Goal: Information Seeking & Learning: Learn about a topic

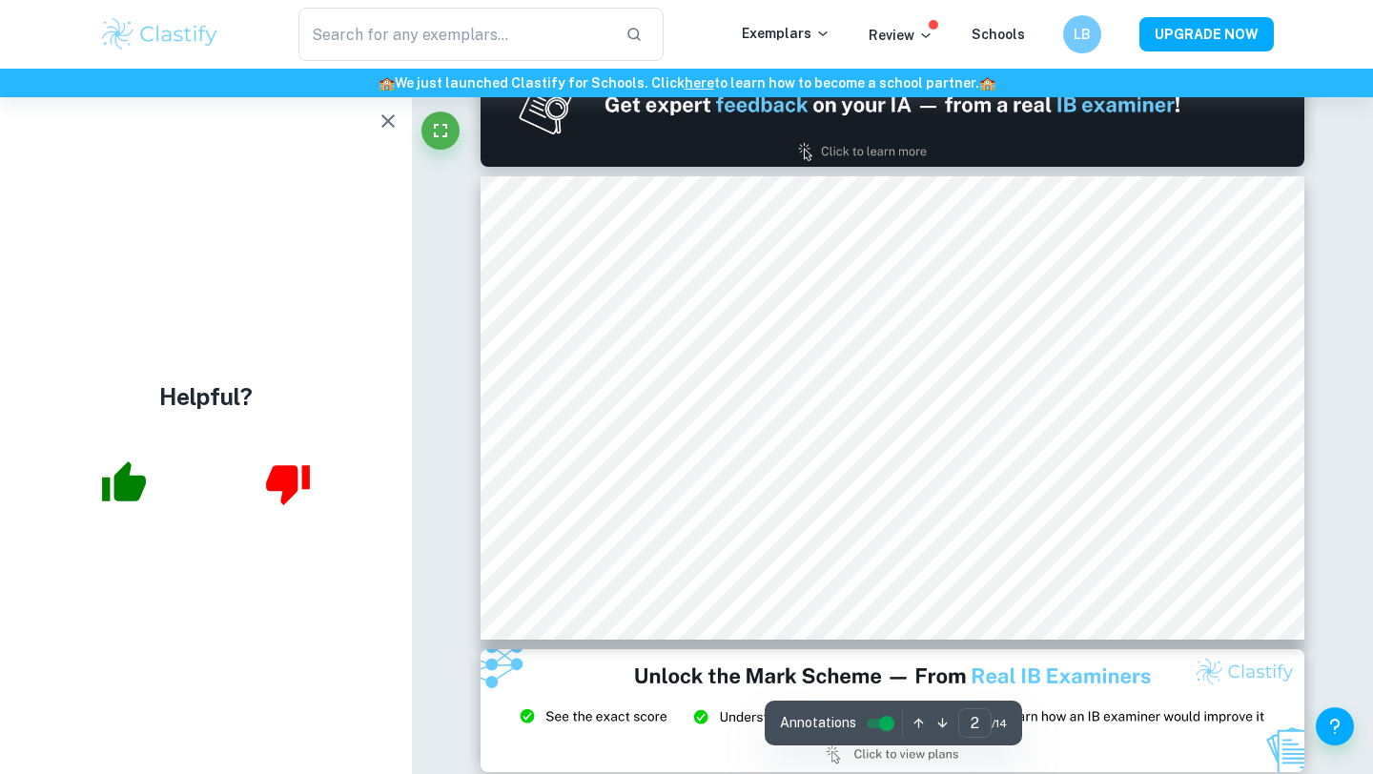
scroll to position [554, 0]
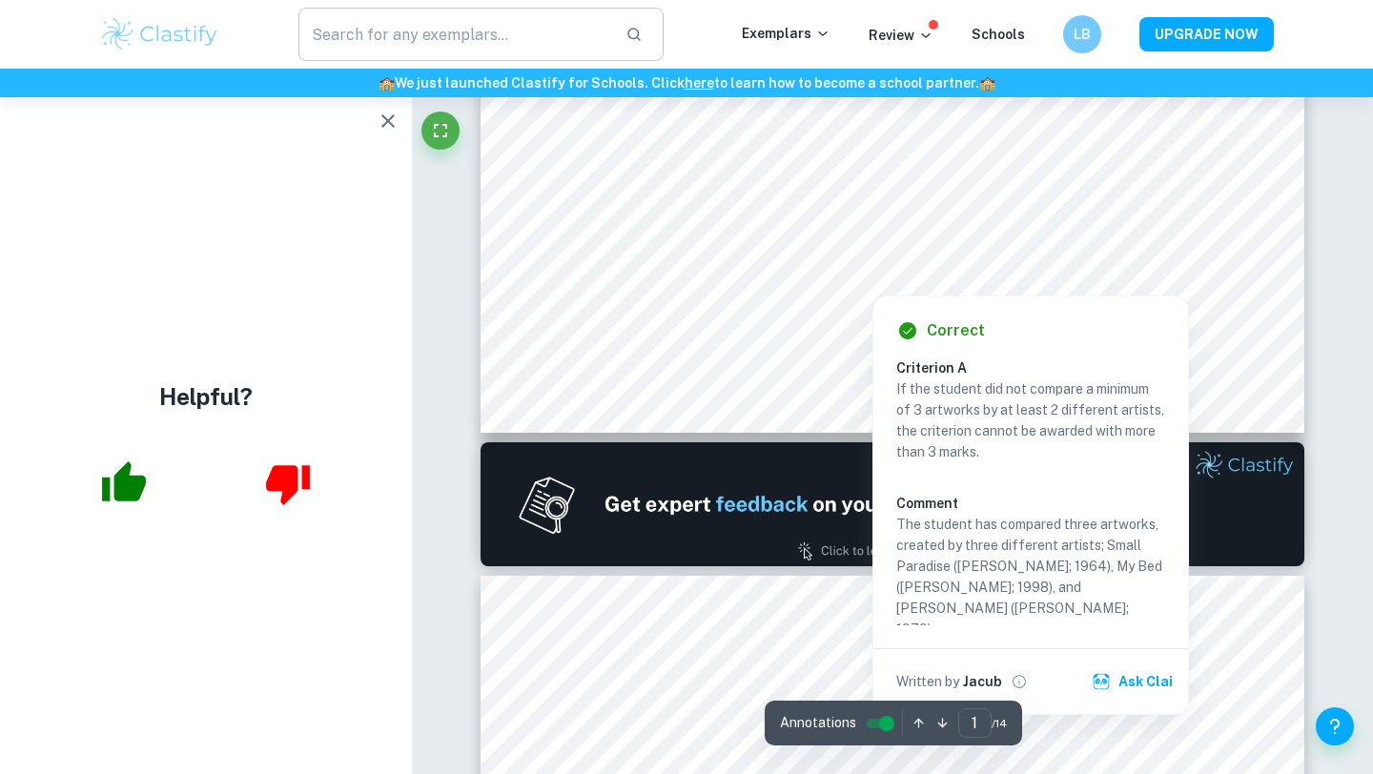
scroll to position [152, 0]
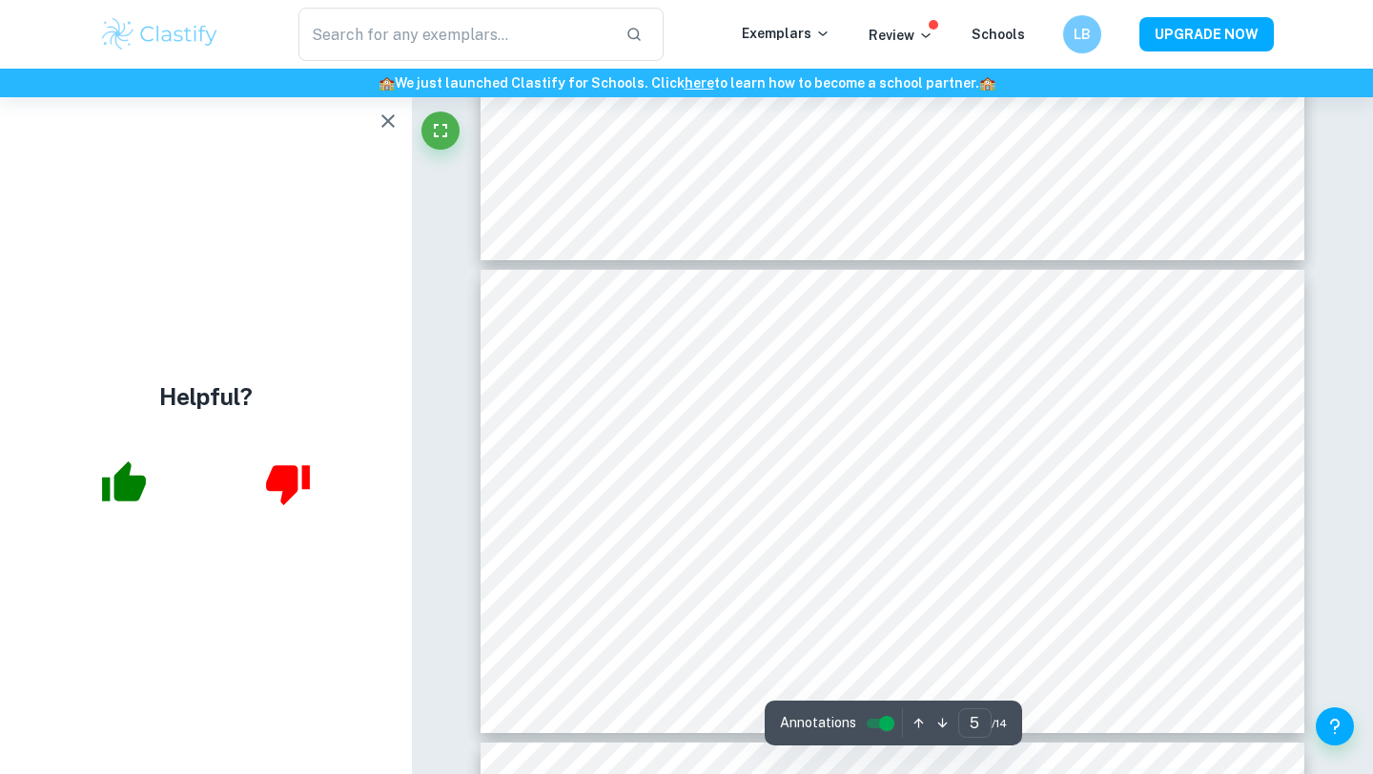
scroll to position [2006, 0]
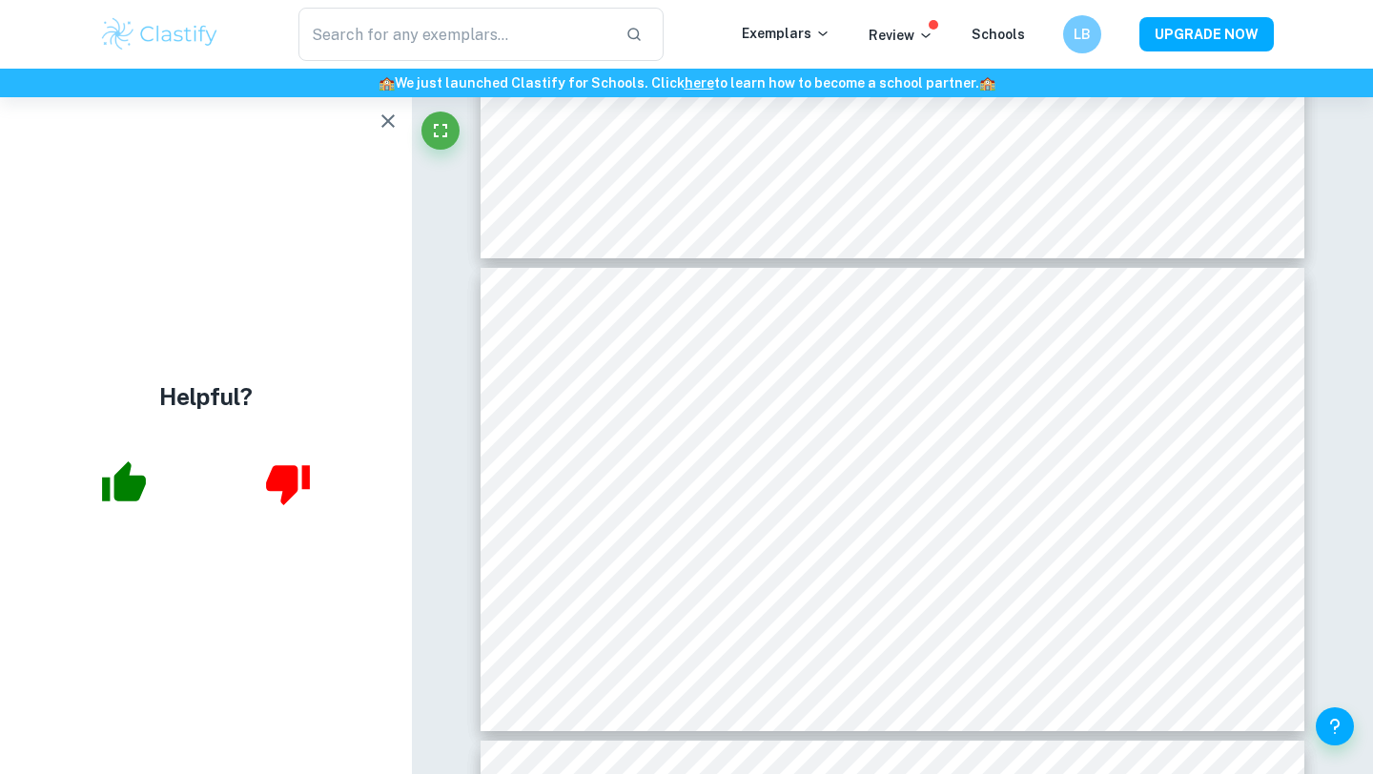
click at [383, 121] on icon "button" at bounding box center [388, 121] width 23 height 23
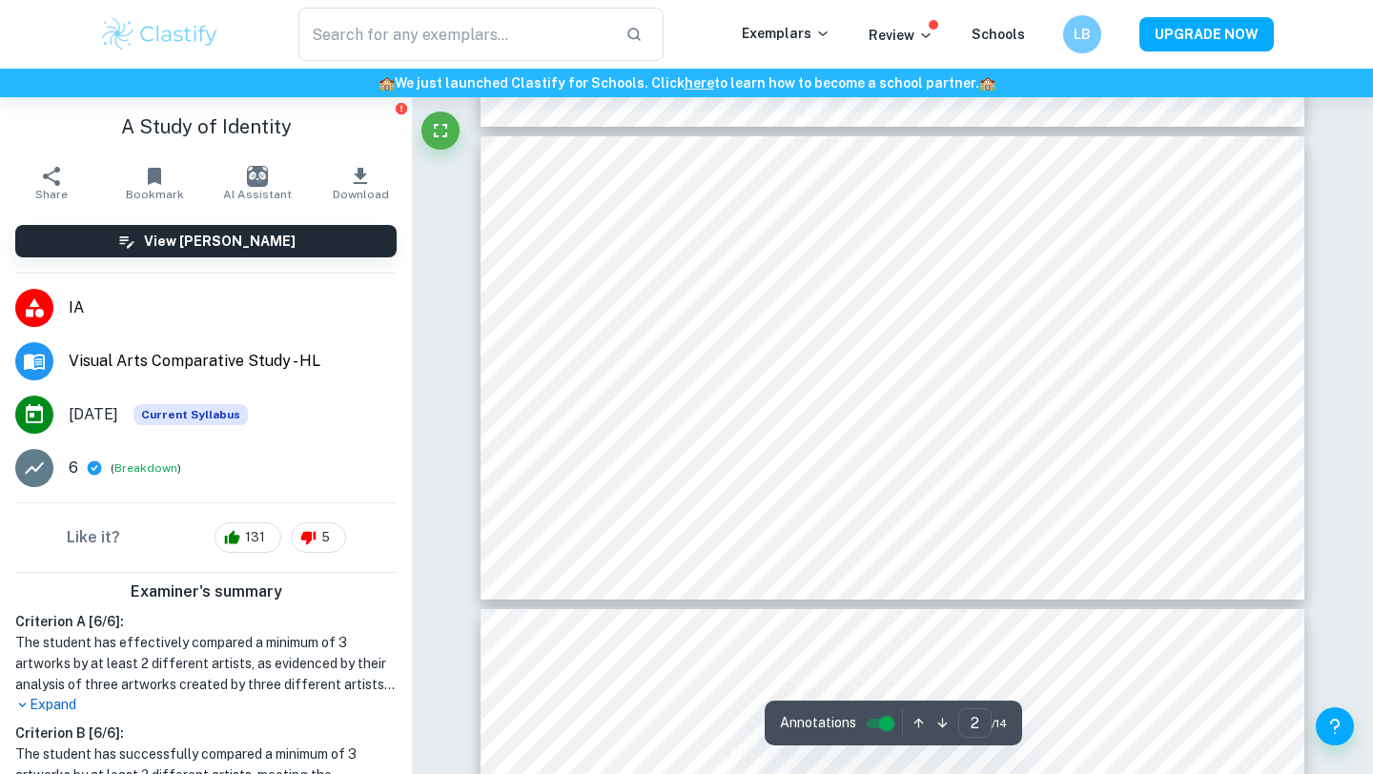
scroll to position [0, 0]
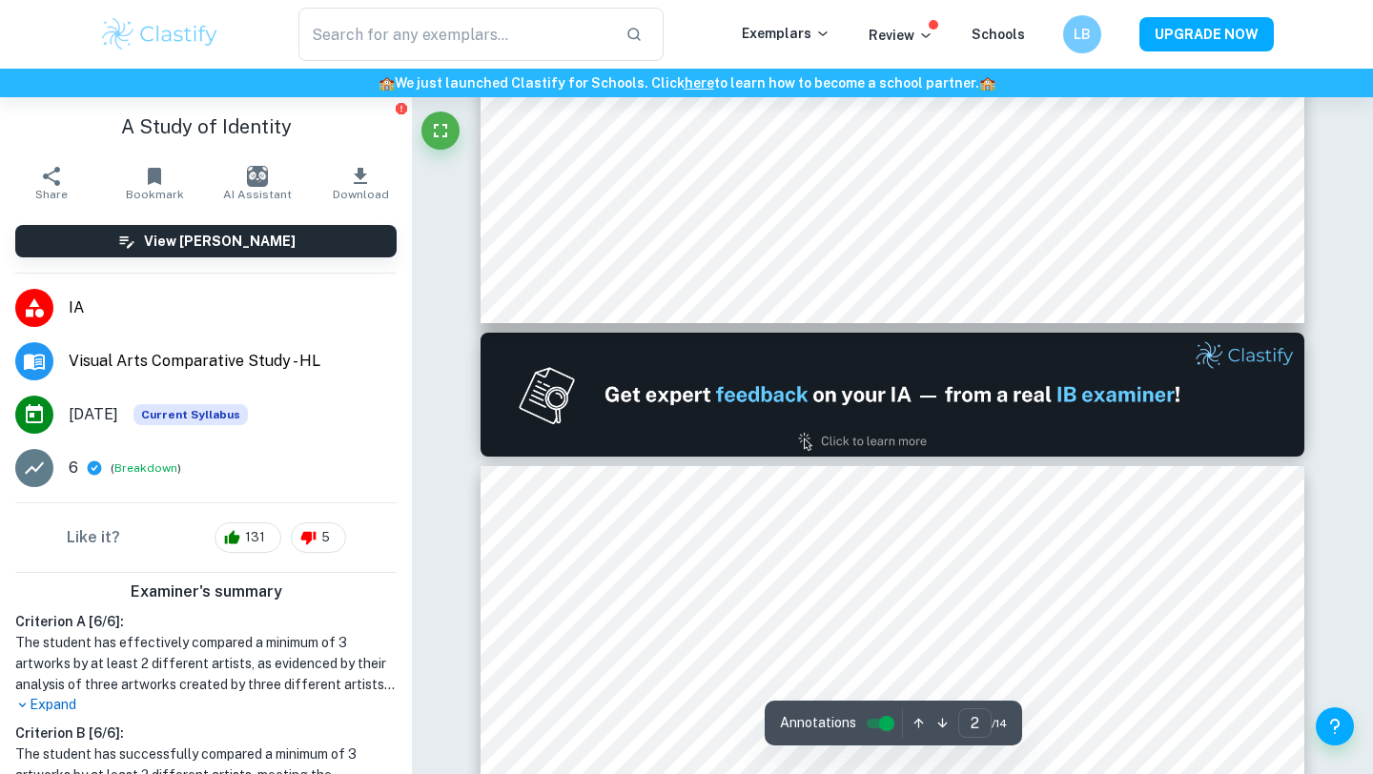
type input "1"
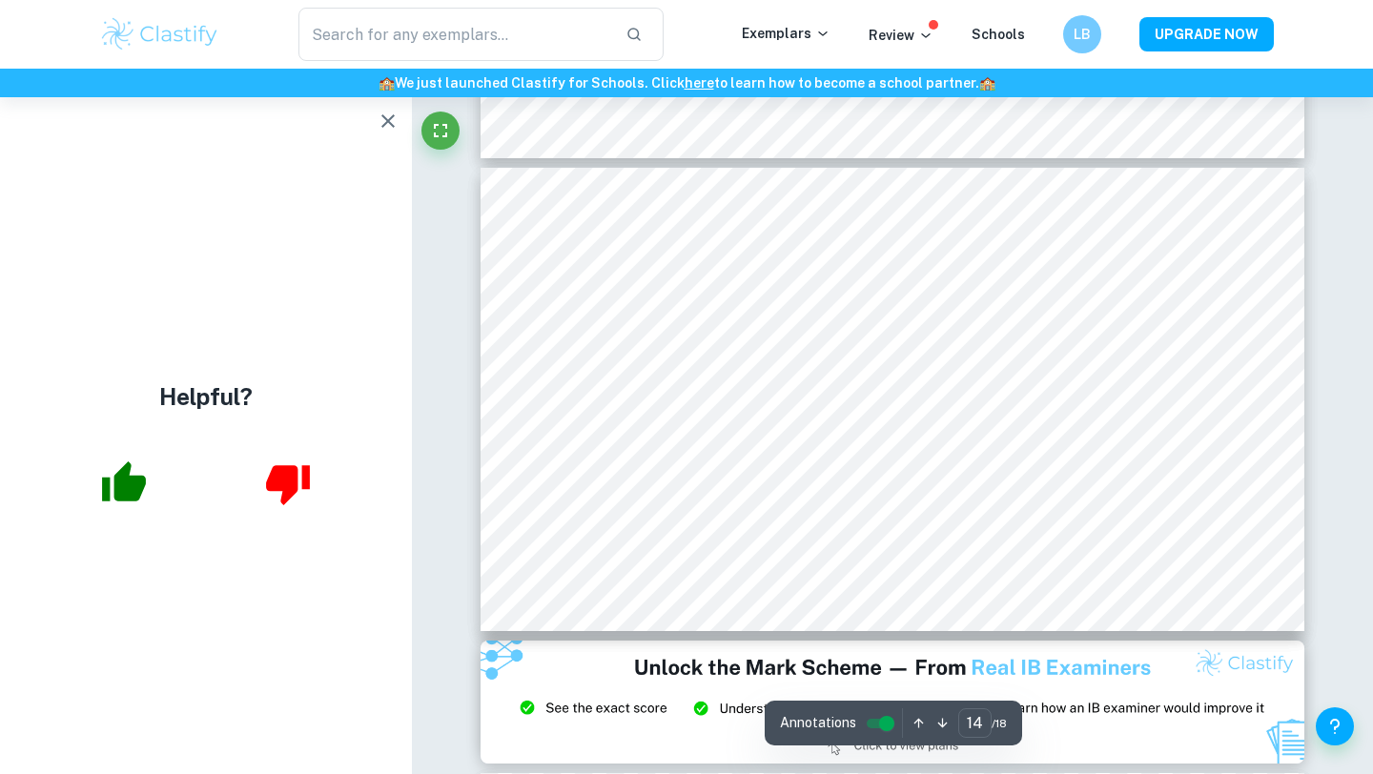
scroll to position [6511, 0]
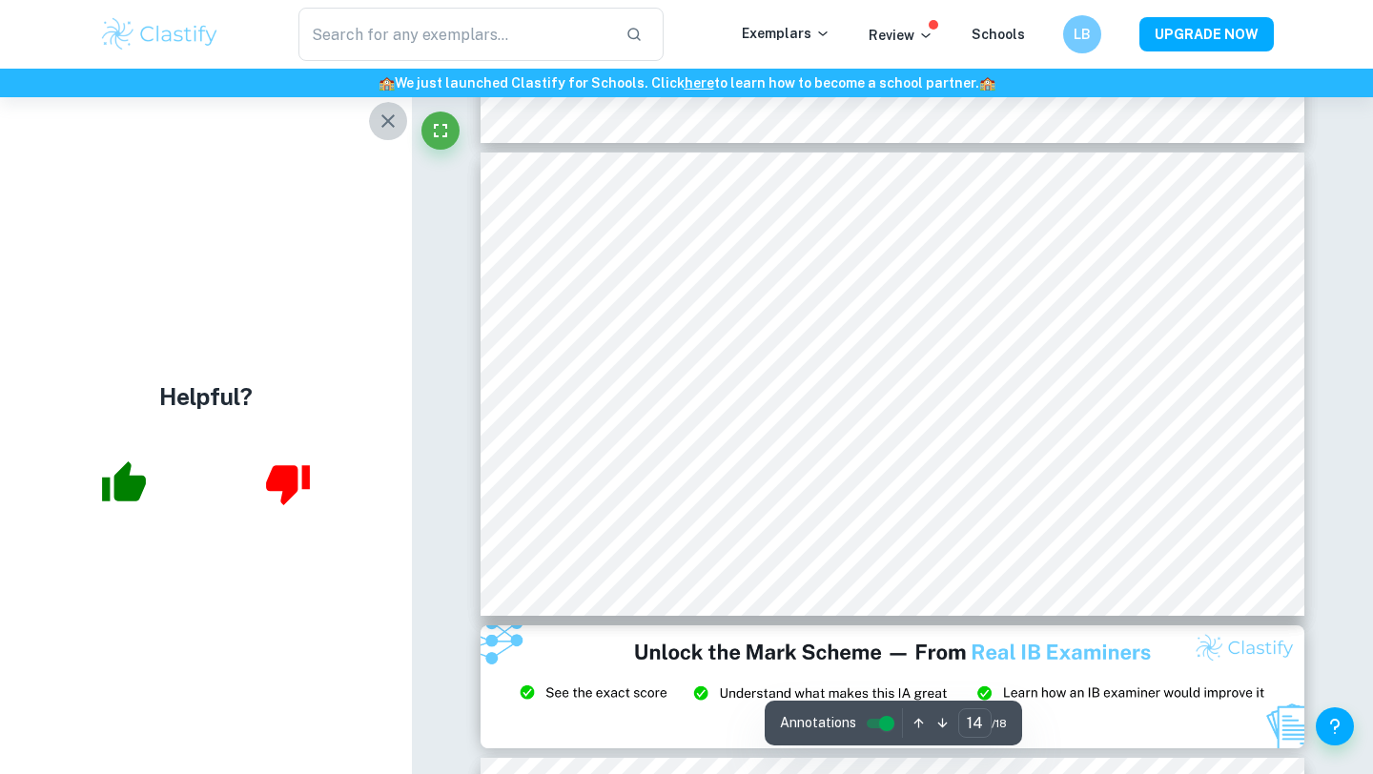
click at [383, 119] on icon "button" at bounding box center [388, 121] width 23 height 23
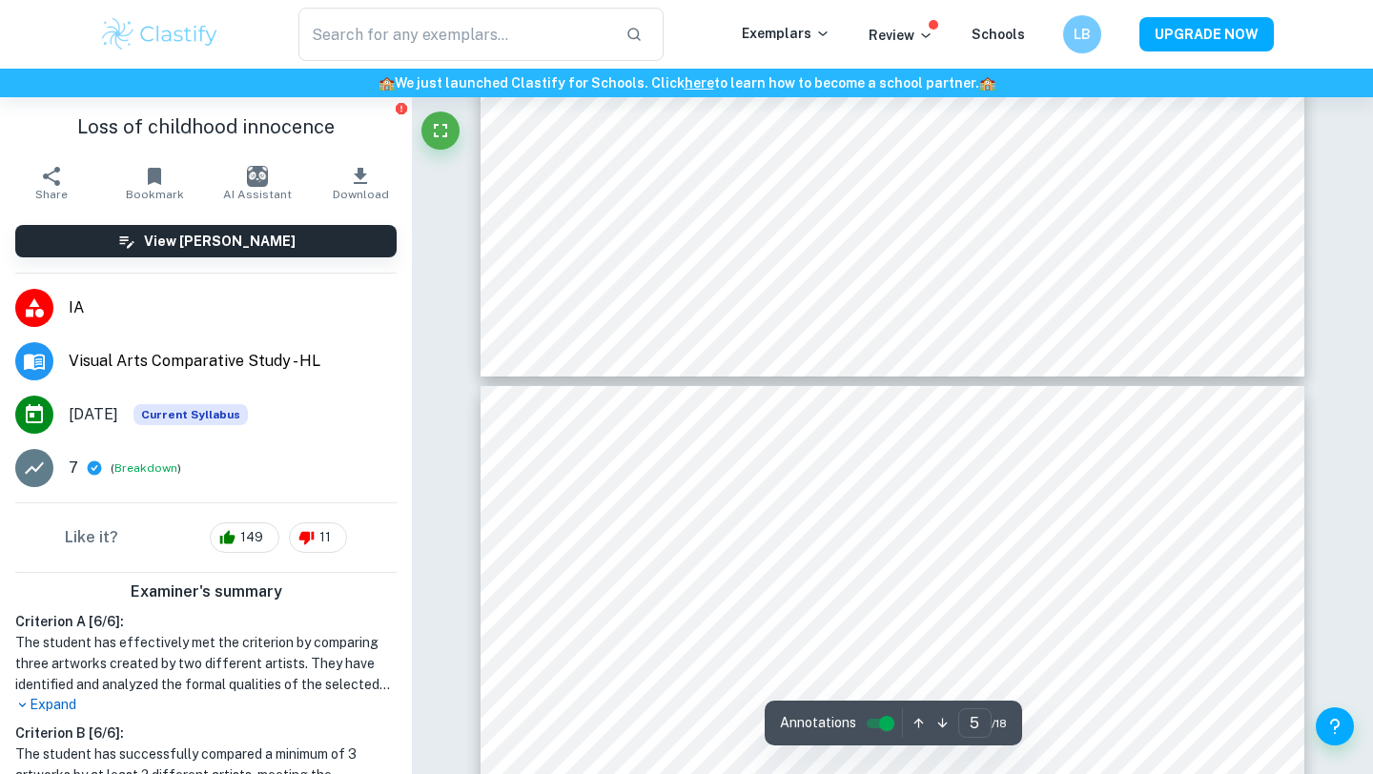
scroll to position [0, 0]
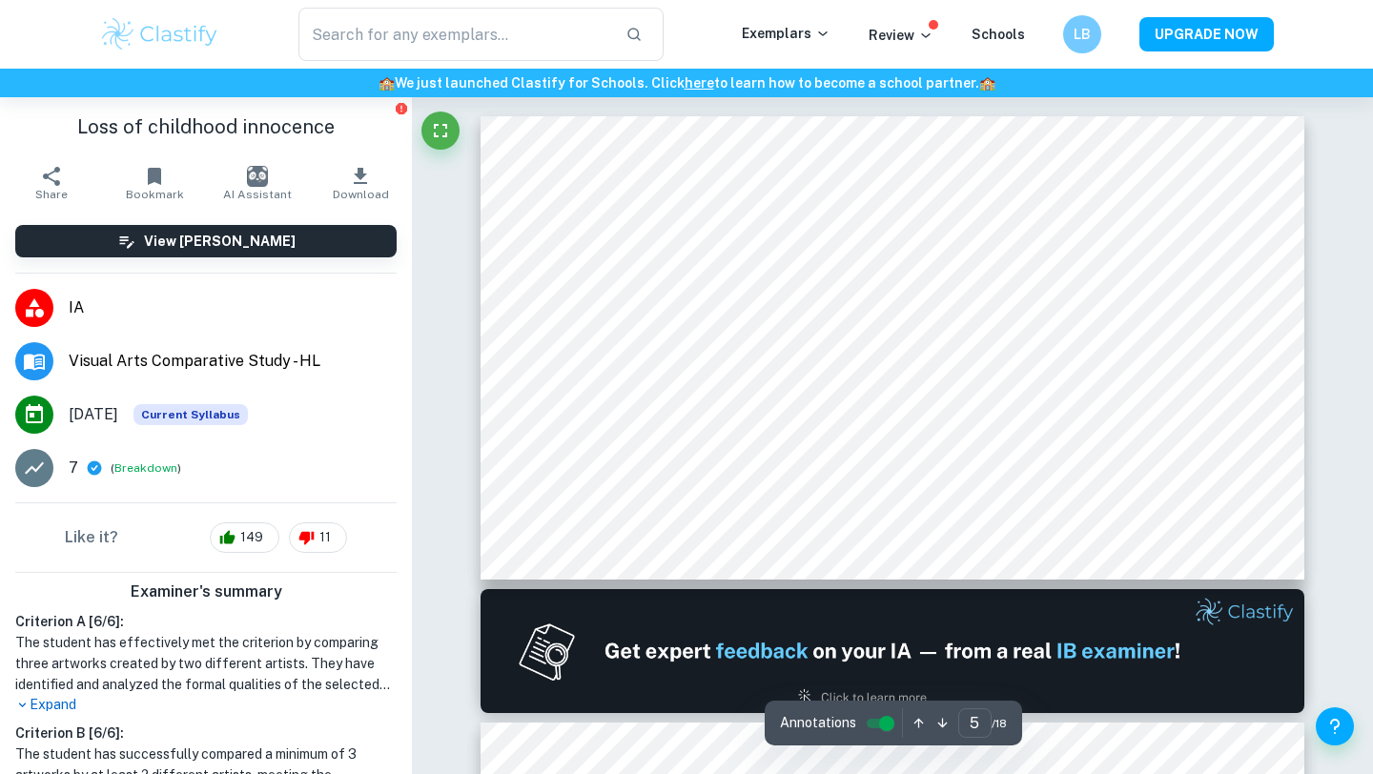
type input "1"
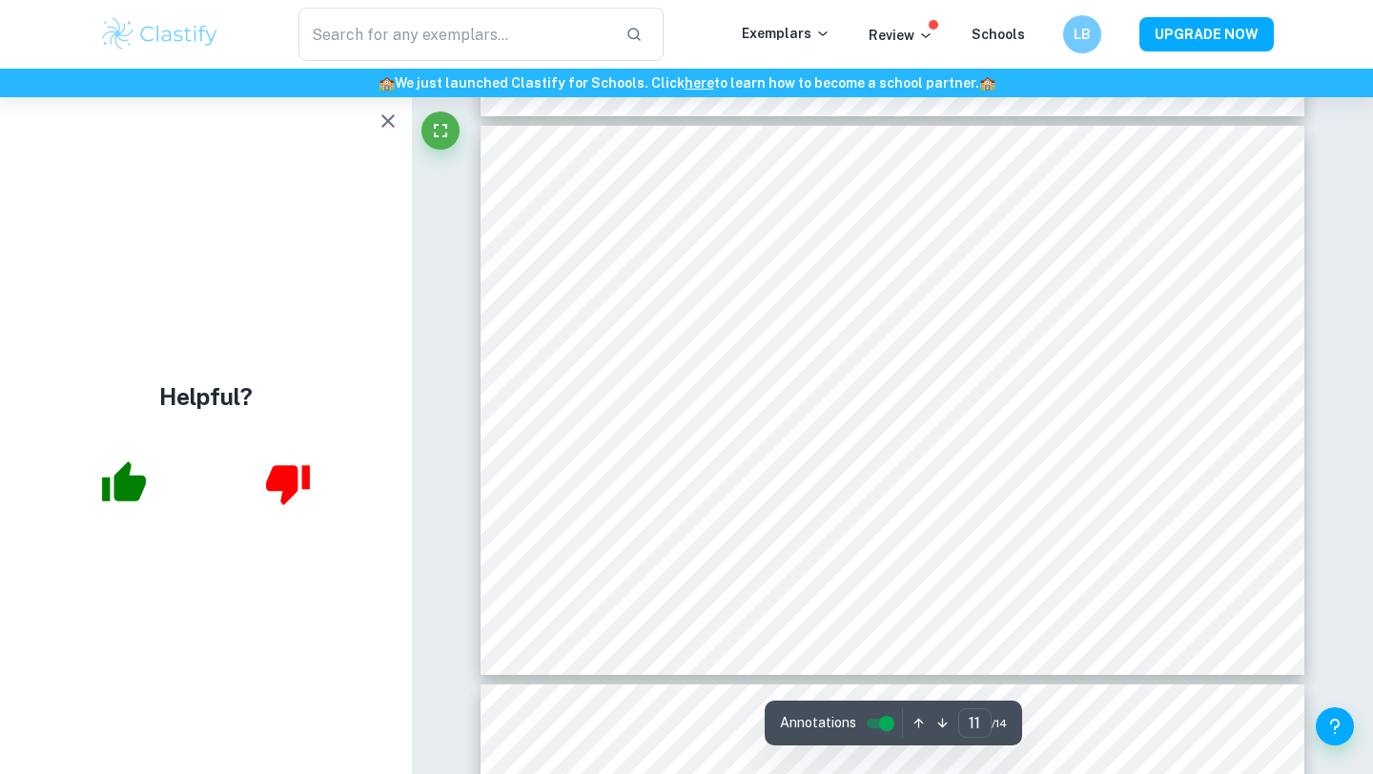
scroll to position [5974, 0]
click at [377, 113] on icon "button" at bounding box center [388, 121] width 23 height 23
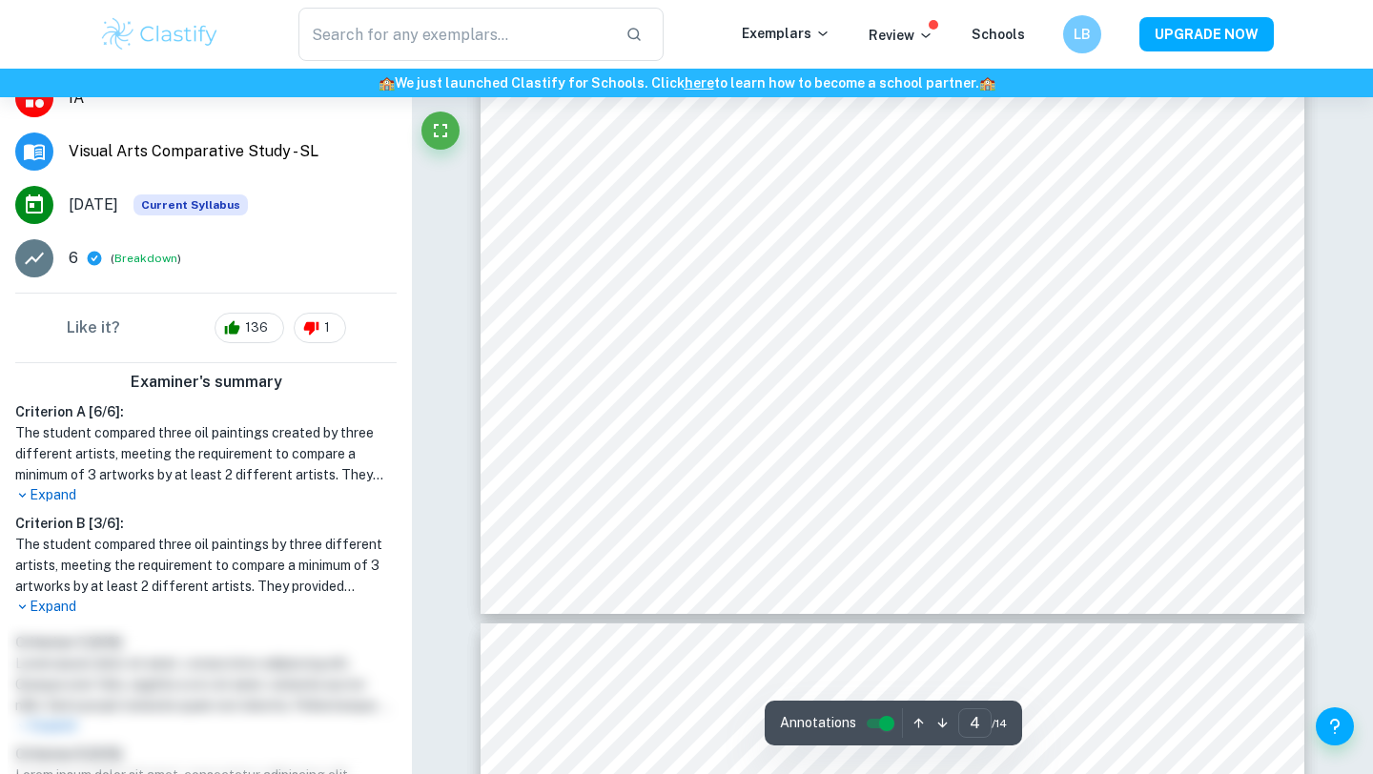
scroll to position [1779, 0]
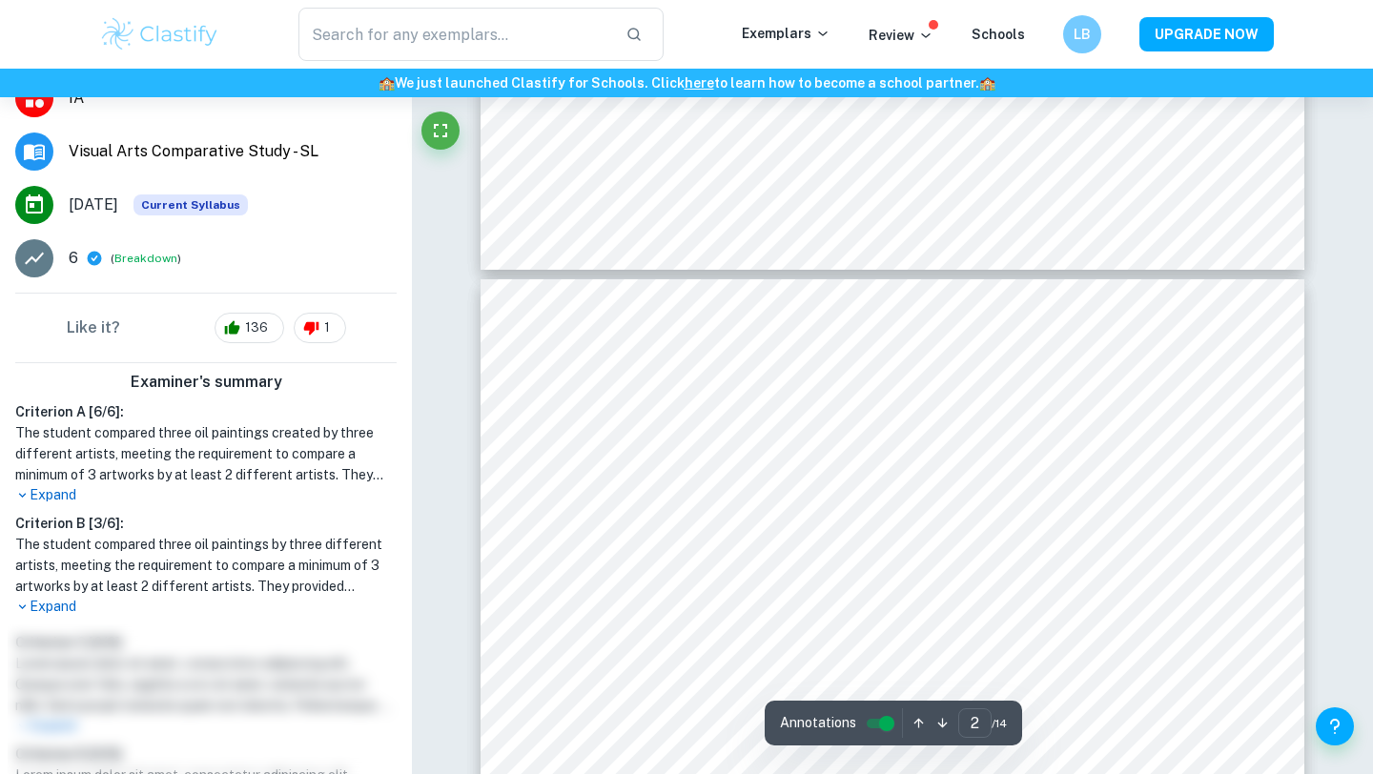
type input "1"
